Goal: Information Seeking & Learning: Learn about a topic

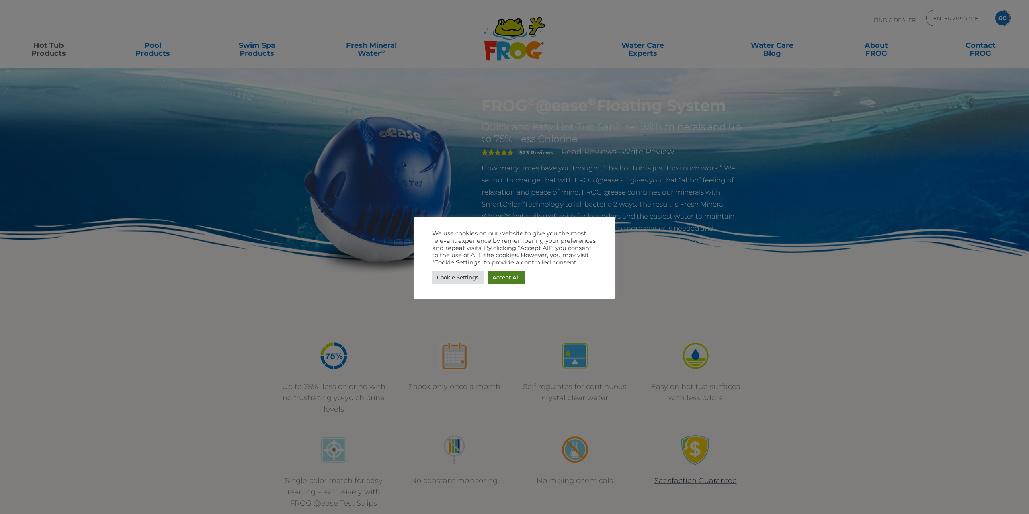
click at [489, 277] on link "Accept All" at bounding box center [505, 277] width 37 height 12
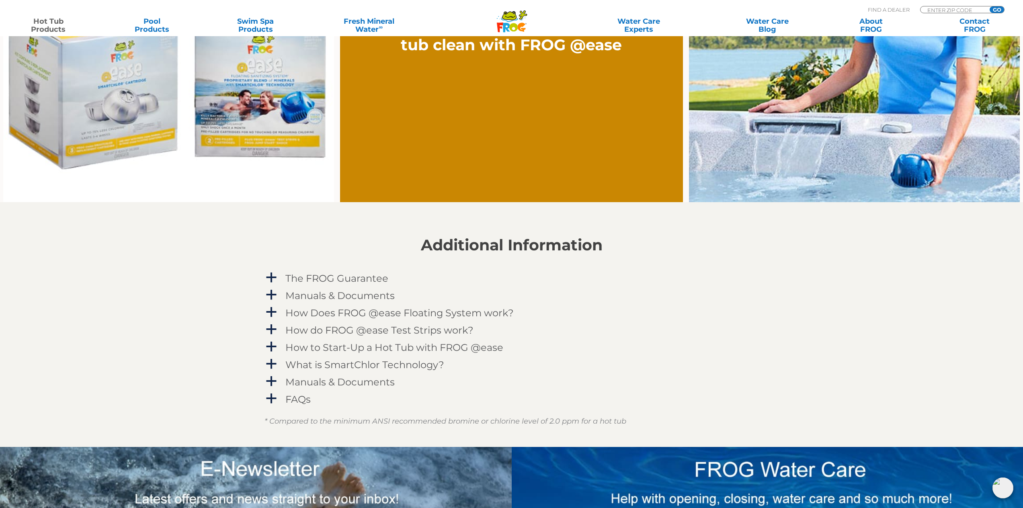
scroll to position [804, 0]
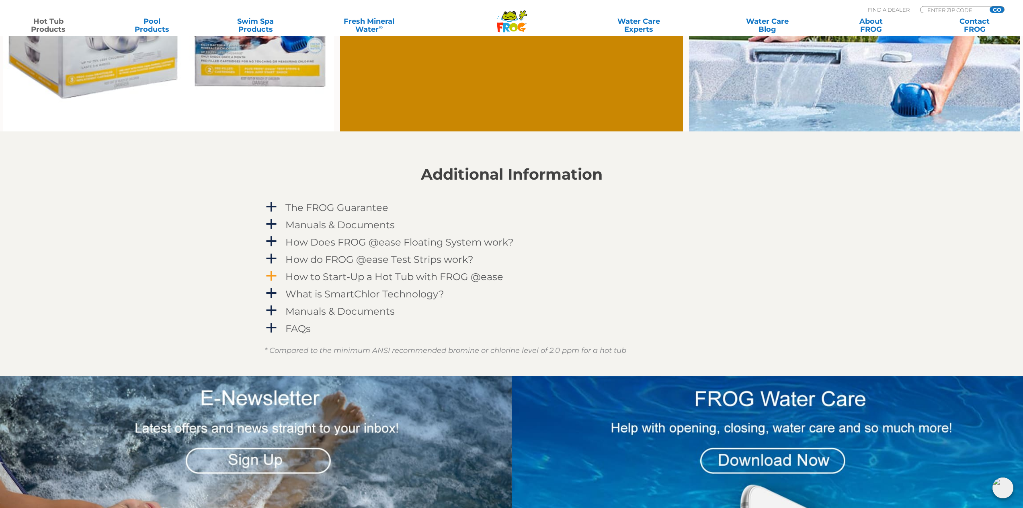
click at [333, 275] on h4 "How to Start-Up a Hot Tub with FROG @ease" at bounding box center [394, 276] width 218 height 11
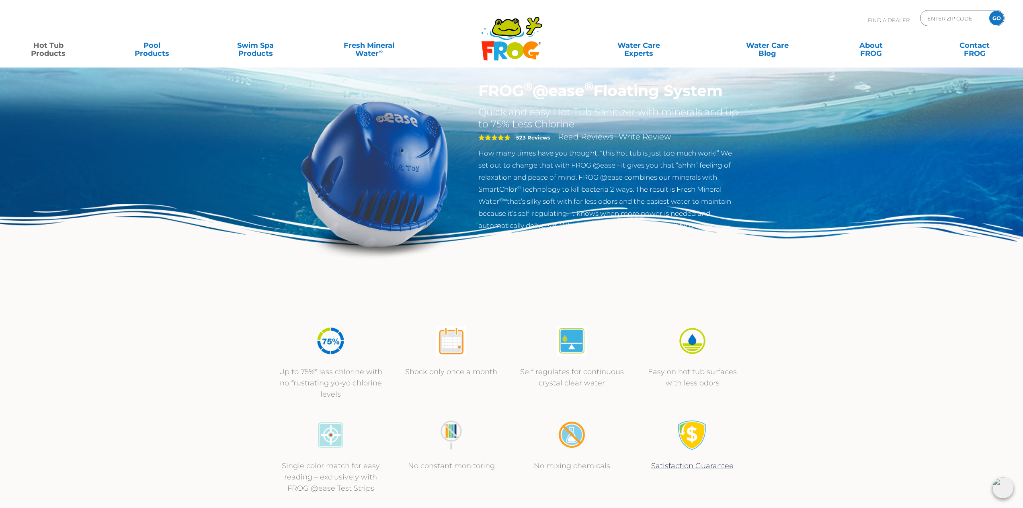
scroll to position [0, 0]
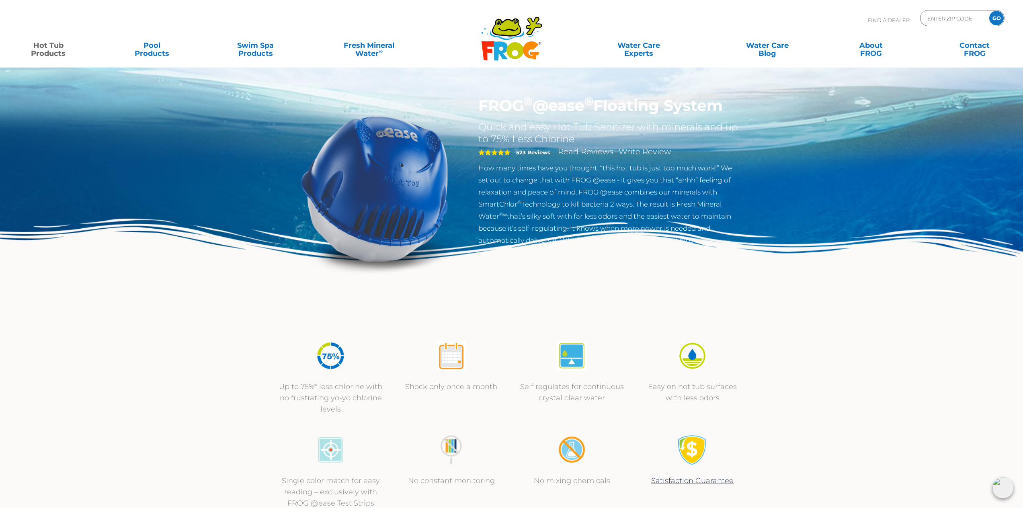
click at [384, 175] on img at bounding box center [374, 188] width 184 height 184
click at [483, 168] on p "How many times have you thought, “this hot tub is just too much work!” We set o…" at bounding box center [609, 204] width 262 height 84
click at [397, 192] on img at bounding box center [374, 188] width 184 height 184
drag, startPoint x: 449, startPoint y: 151, endPoint x: 454, endPoint y: 148, distance: 5.6
click at [450, 151] on img at bounding box center [374, 188] width 184 height 184
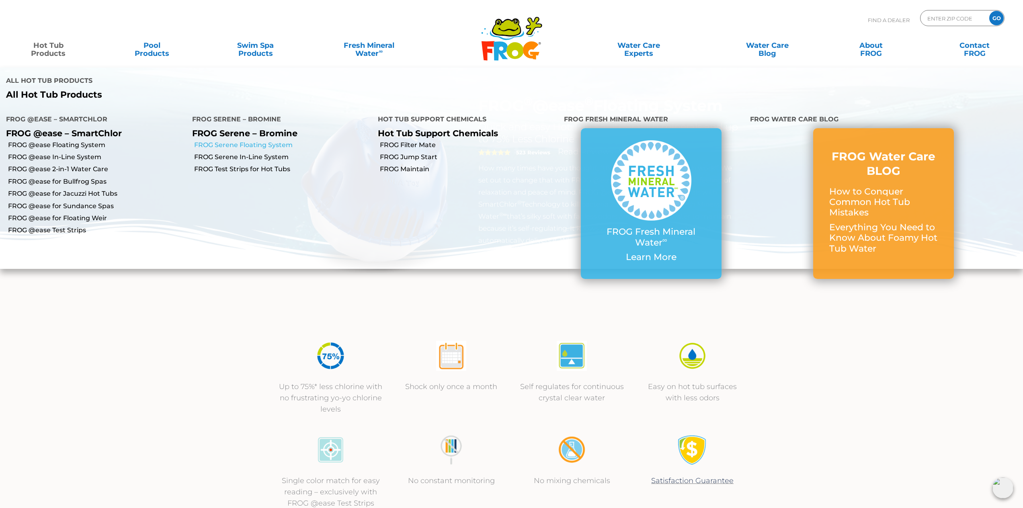
click at [264, 141] on link "FROG Serene Floating System" at bounding box center [283, 145] width 178 height 9
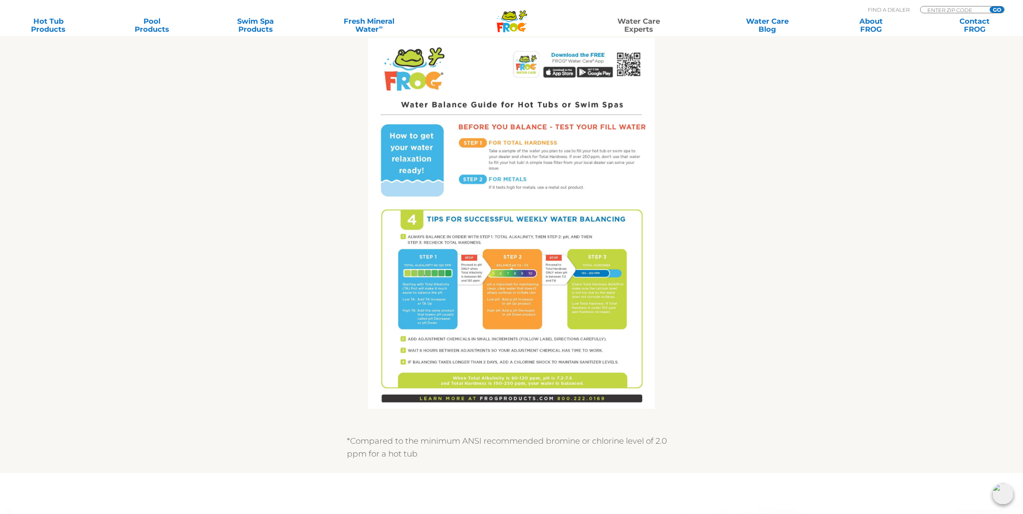
scroll to position [362, 0]
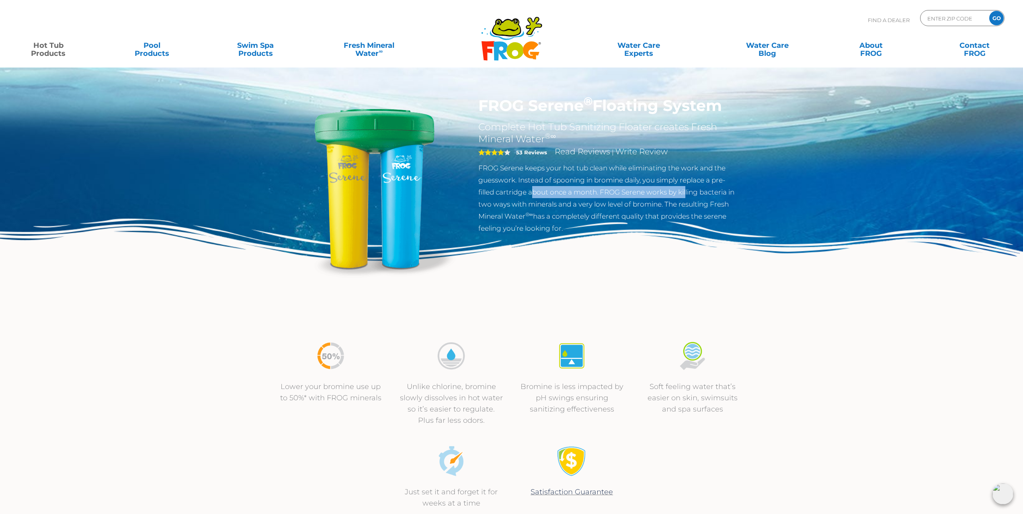
drag, startPoint x: 687, startPoint y: 196, endPoint x: 535, endPoint y: 192, distance: 152.7
click at [535, 192] on p "FROG Serene keeps your hot tub clean while eliminating the work and the guesswo…" at bounding box center [609, 198] width 262 height 72
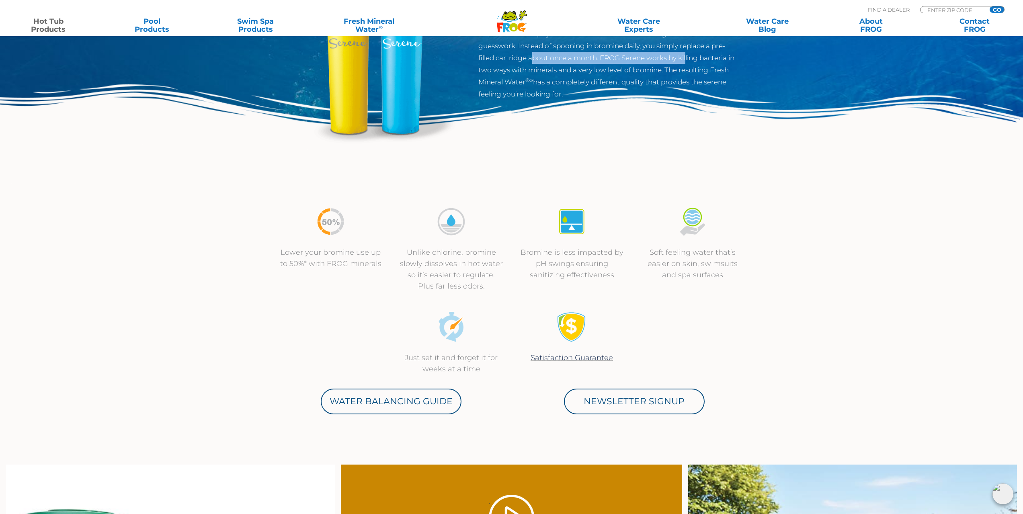
scroll to position [161, 0]
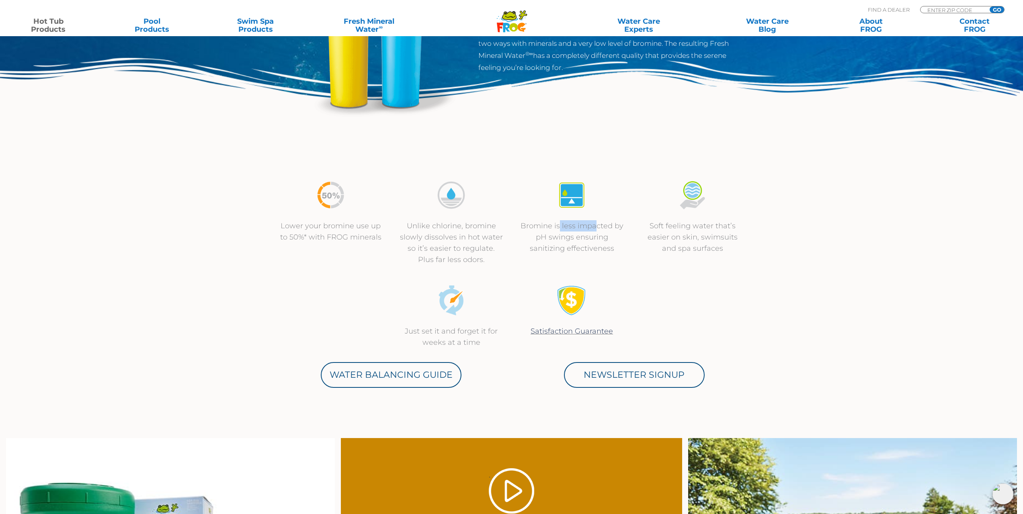
drag, startPoint x: 560, startPoint y: 223, endPoint x: 594, endPoint y: 227, distance: 34.0
click at [594, 227] on p "Bromine is less impacted by pH swings ensuring sanitizing effectiveness" at bounding box center [571, 237] width 104 height 34
drag, startPoint x: 308, startPoint y: 227, endPoint x: 354, endPoint y: 227, distance: 46.2
click at [354, 227] on p "Lower your bromine use up to 50%* with FROG minerals" at bounding box center [330, 231] width 104 height 22
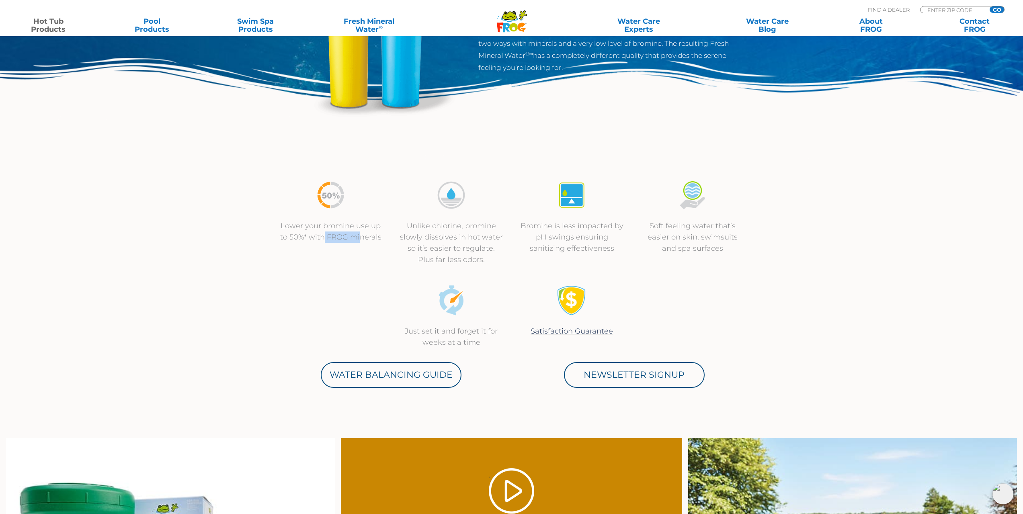
drag, startPoint x: 361, startPoint y: 238, endPoint x: 325, endPoint y: 235, distance: 36.3
click at [325, 235] on p "Lower your bromine use up to 50%* with FROG minerals" at bounding box center [330, 231] width 104 height 22
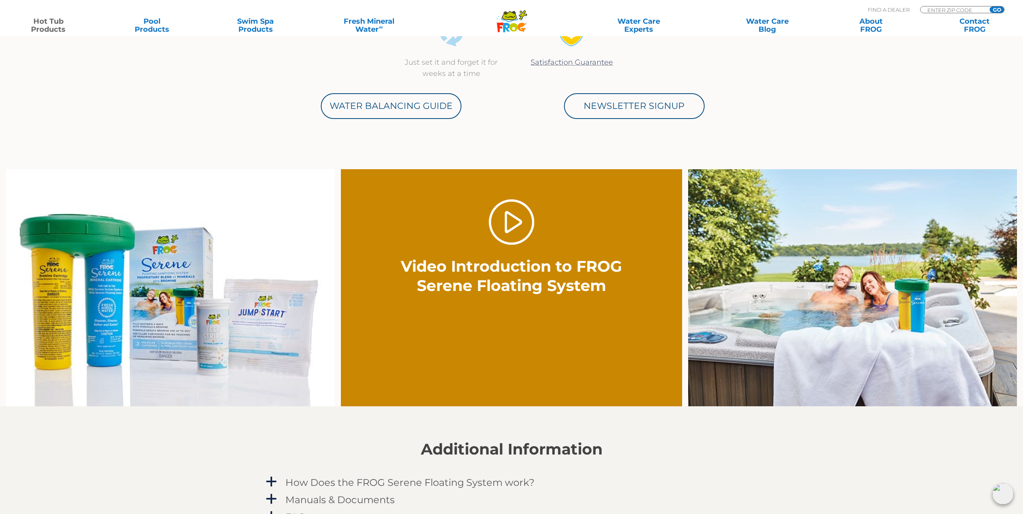
scroll to position [482, 0]
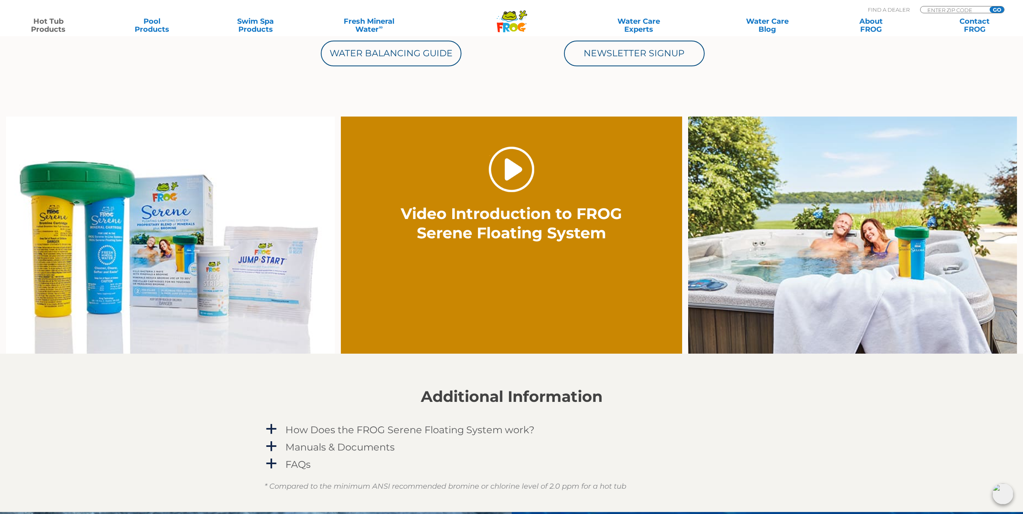
click at [526, 179] on link "." at bounding box center [511, 169] width 45 height 45
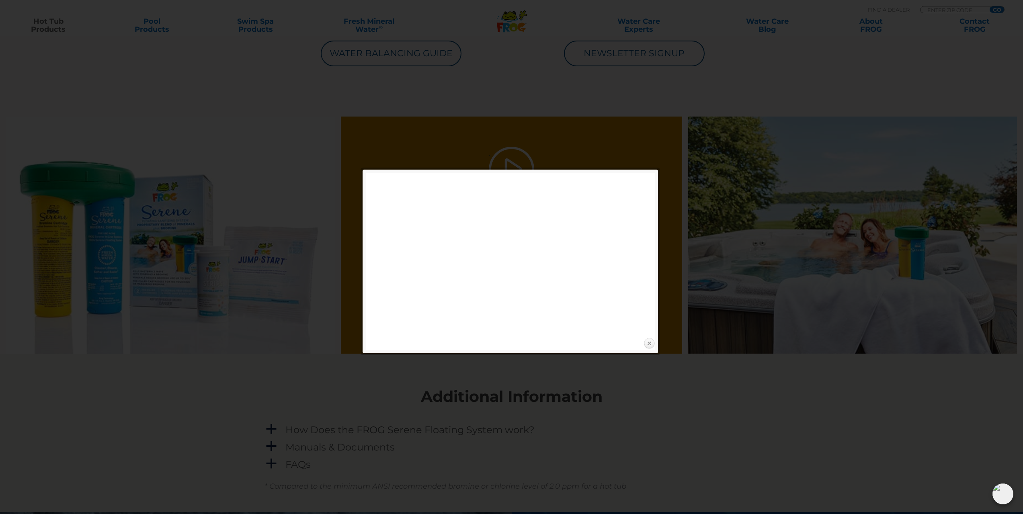
click at [647, 342] on link "Close" at bounding box center [649, 343] width 12 height 12
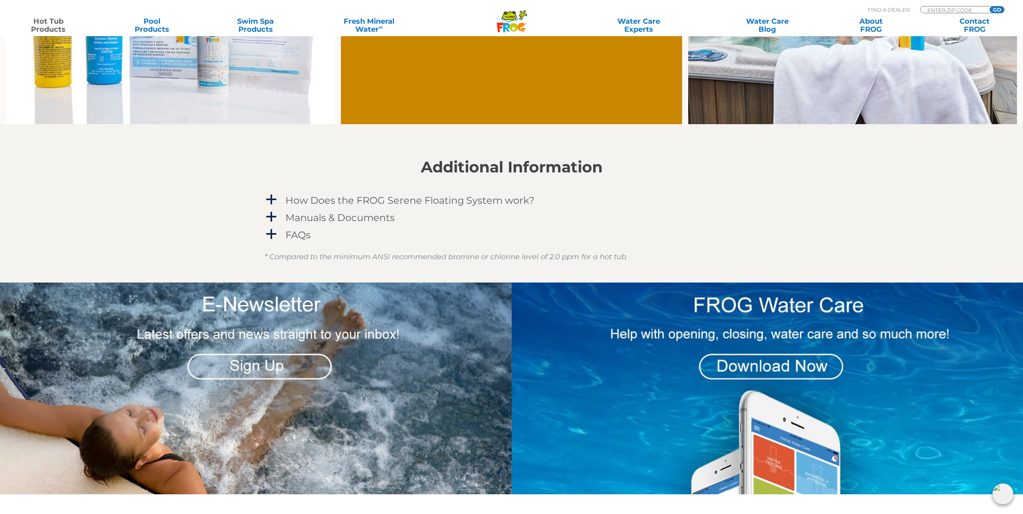
scroll to position [723, 0]
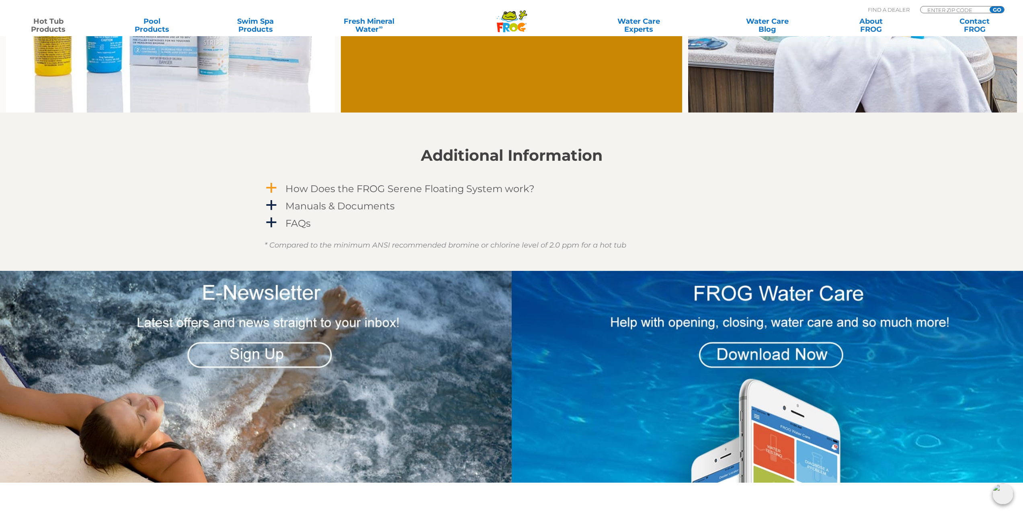
click at [312, 186] on h4 "How Does the FROG Serene Floating System work?" at bounding box center [409, 188] width 249 height 11
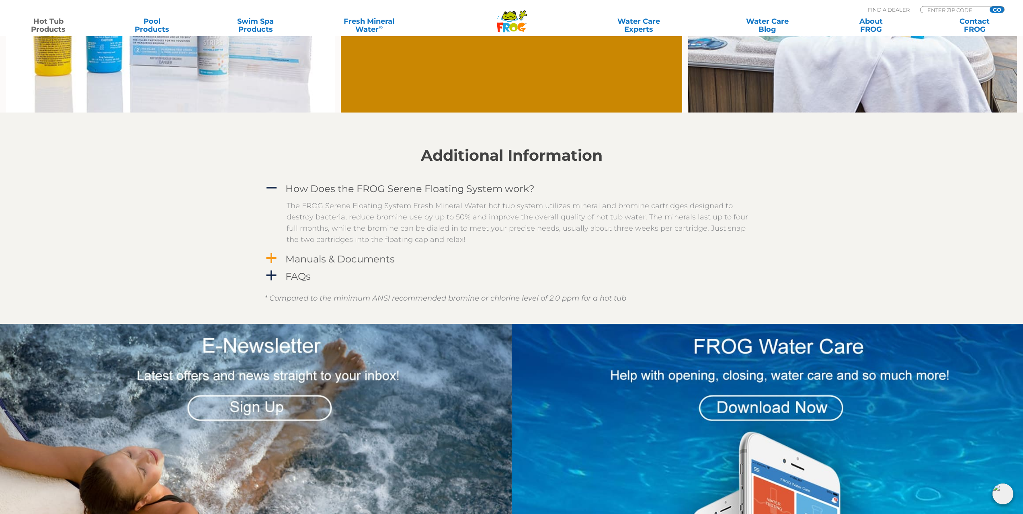
click at [325, 258] on h4 "Manuals & Documents" at bounding box center [339, 259] width 109 height 11
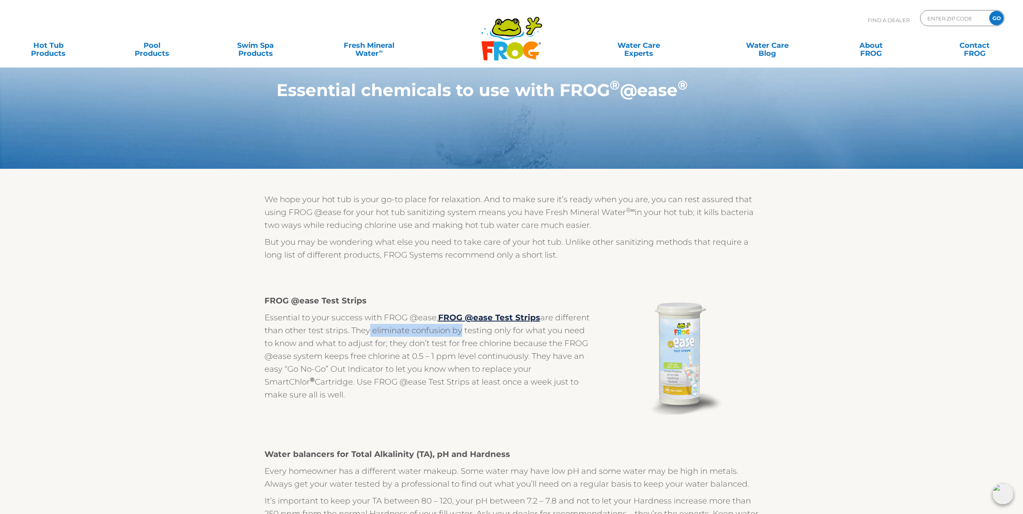
drag, startPoint x: 385, startPoint y: 330, endPoint x: 456, endPoint y: 332, distance: 71.5
click at [456, 332] on p "Essential to your success with FROG @ease, FROG @ease Test Strips are different…" at bounding box center [428, 356] width 329 height 90
drag, startPoint x: 498, startPoint y: 347, endPoint x: 368, endPoint y: 350, distance: 130.6
click at [368, 350] on p "Essential to your success with FROG @ease, FROG @ease Test Strips are different…" at bounding box center [428, 356] width 329 height 90
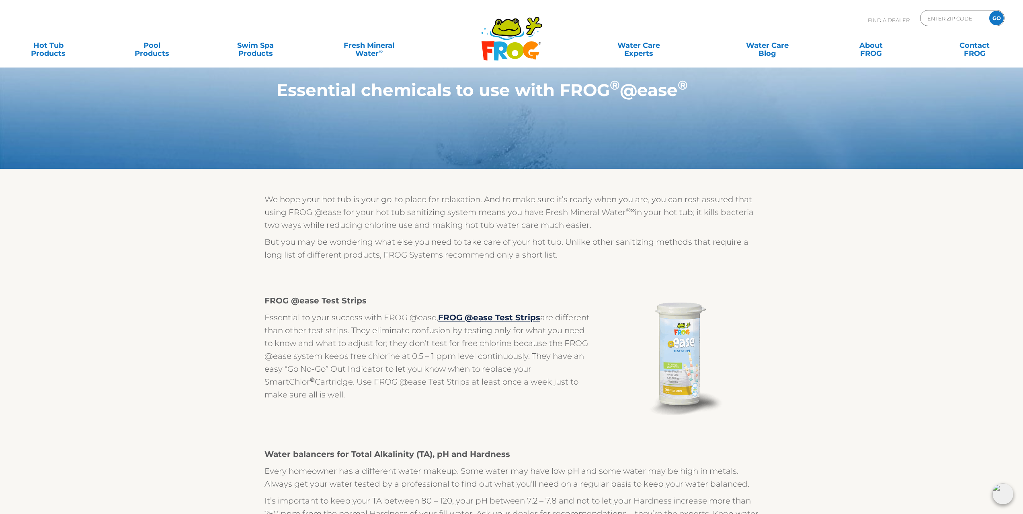
click at [375, 344] on p "Essential to your success with FROG @ease, FROG @ease Test Strips are different…" at bounding box center [428, 356] width 329 height 90
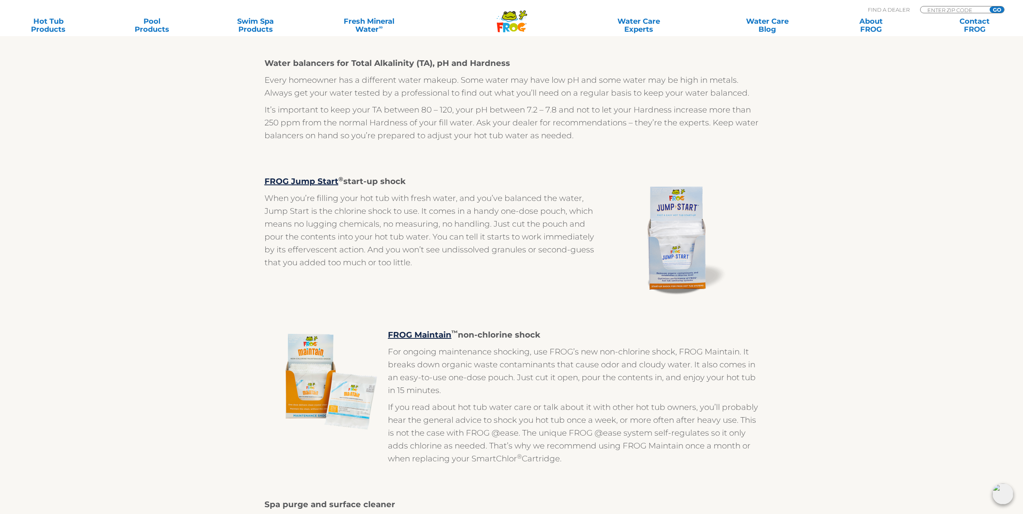
scroll to position [402, 0]
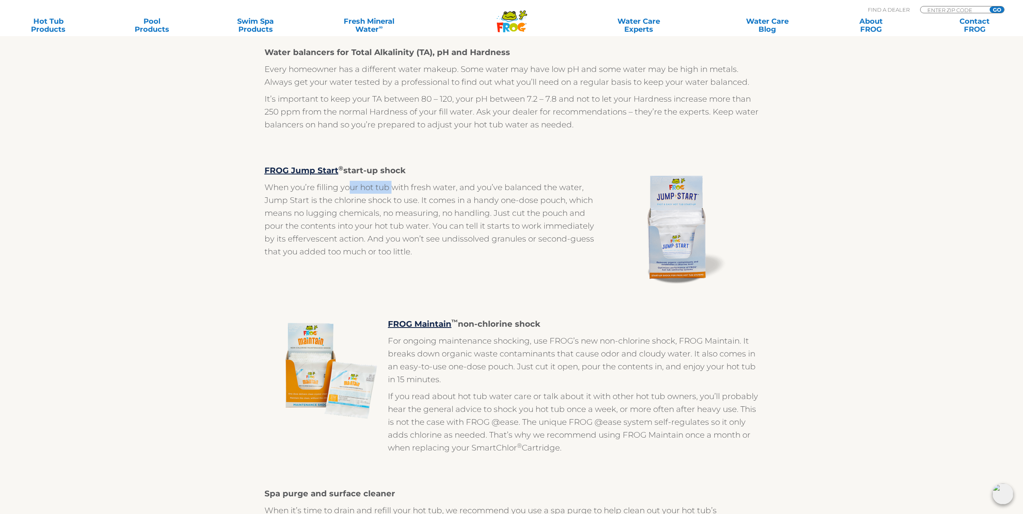
drag, startPoint x: 362, startPoint y: 188, endPoint x: 395, endPoint y: 190, distance: 33.4
click at [395, 190] on p "When you’re filling your hot tub with fresh water, and you’ve balanced the wate…" at bounding box center [428, 219] width 329 height 77
drag, startPoint x: 415, startPoint y: 169, endPoint x: 347, endPoint y: 170, distance: 68.7
click at [347, 170] on p "FROG Jump Start ® start-up shock" at bounding box center [428, 170] width 329 height 13
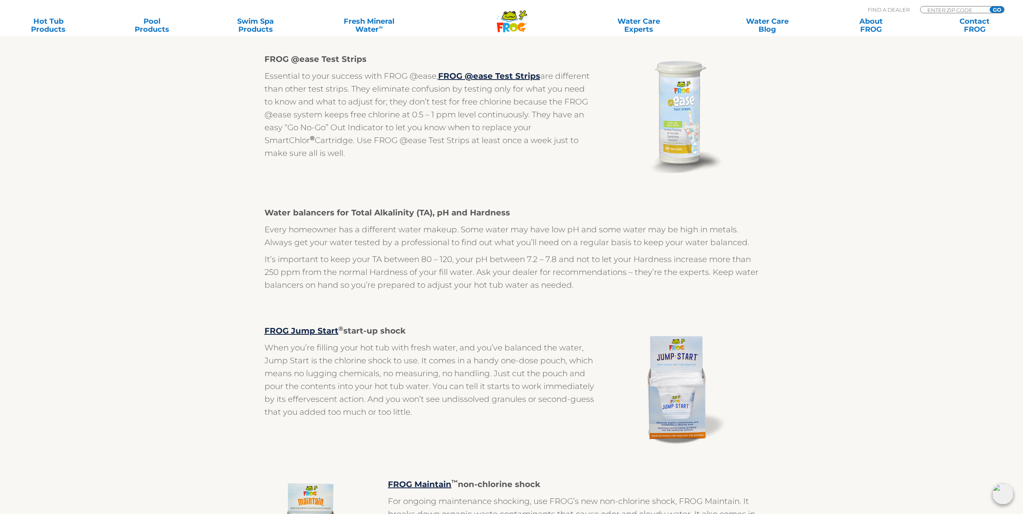
scroll to position [241, 0]
drag, startPoint x: 394, startPoint y: 233, endPoint x: 582, endPoint y: 236, distance: 188.0
click at [582, 236] on p "Every homeowner has a different water makeup. Some water may have low pH and so…" at bounding box center [511, 236] width 494 height 26
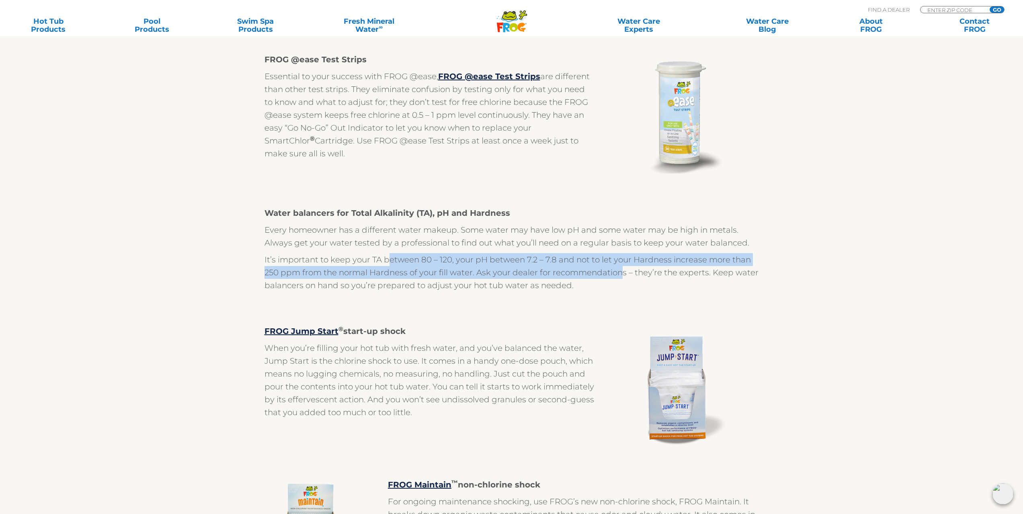
drag, startPoint x: 401, startPoint y: 260, endPoint x: 620, endPoint y: 268, distance: 219.9
click at [620, 268] on p "It’s important to keep your TA between 80 – 120, your pH between 7.2 – 7.8 and …" at bounding box center [511, 272] width 494 height 39
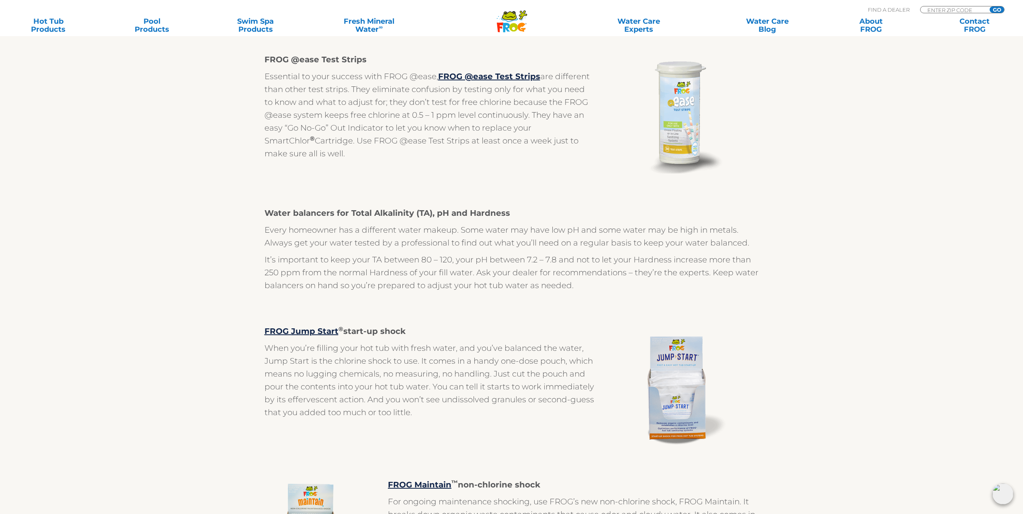
click at [629, 268] on p "It’s important to keep your TA between 80 – 120, your pH between 7.2 – 7.8 and …" at bounding box center [511, 272] width 494 height 39
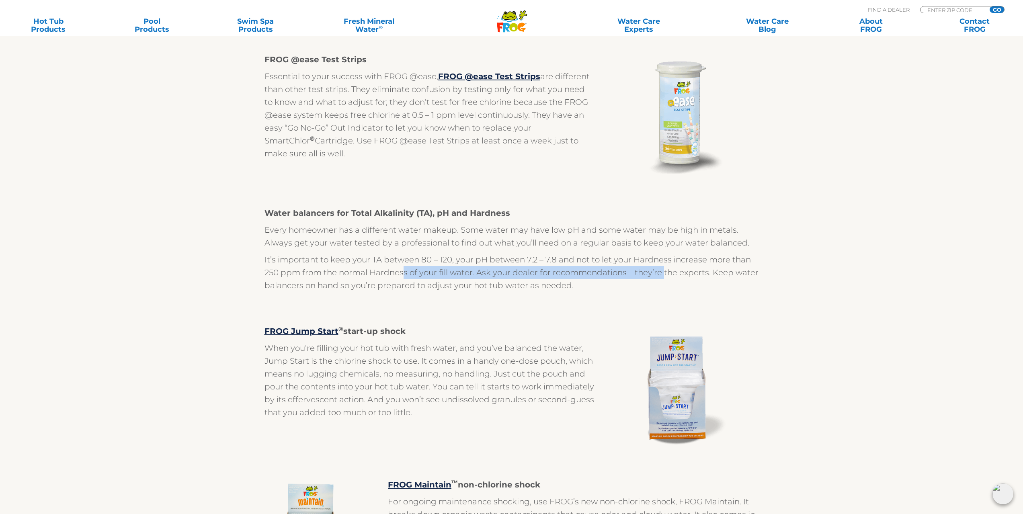
drag, startPoint x: 662, startPoint y: 273, endPoint x: 405, endPoint y: 271, distance: 257.6
click at [405, 271] on p "It’s important to keep your TA between 80 – 120, your pH between 7.2 – 7.8 and …" at bounding box center [511, 272] width 494 height 39
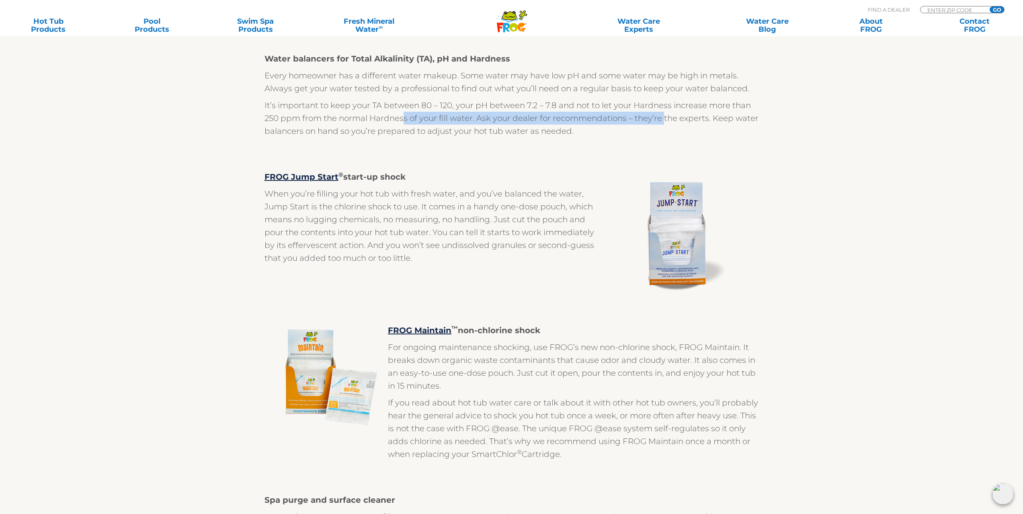
scroll to position [402, 0]
